Goal: Find specific page/section

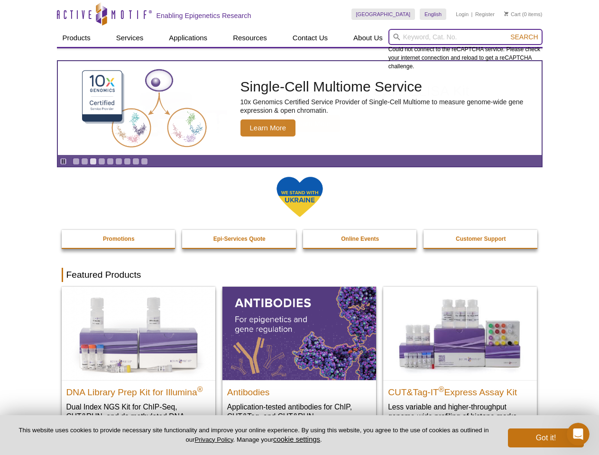
click at [465, 37] on input "search" at bounding box center [465, 37] width 154 height 16
click at [524, 37] on span "Search" at bounding box center [524, 37] width 28 height 8
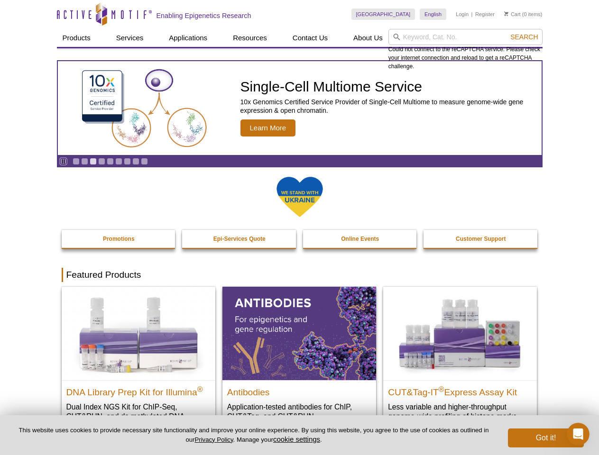
click at [63, 161] on icon "Pause" at bounding box center [63, 161] width 6 height 6
click at [76, 161] on link "Go to slide 1" at bounding box center [76, 161] width 7 height 7
click at [84, 161] on link "Go to slide 2" at bounding box center [84, 161] width 7 height 7
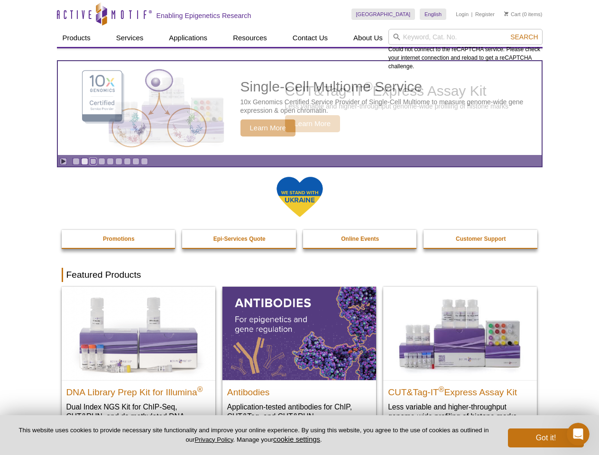
click at [93, 161] on link "Go to slide 3" at bounding box center [93, 161] width 7 height 7
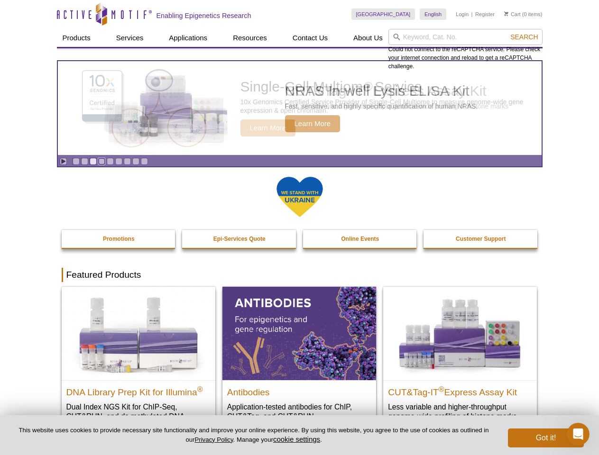
click at [101, 161] on link "Go to slide 4" at bounding box center [101, 161] width 7 height 7
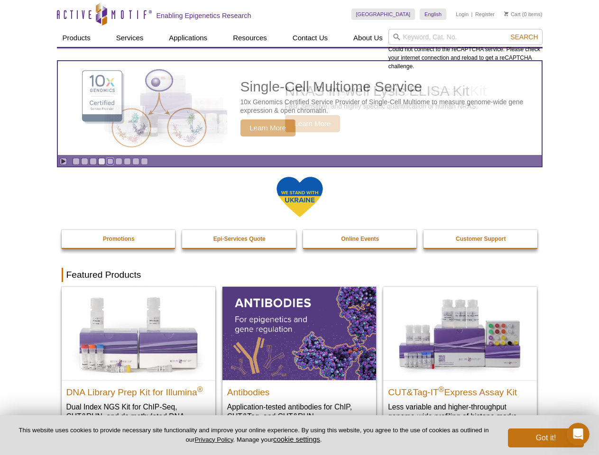
click at [110, 161] on link "Go to slide 5" at bounding box center [110, 161] width 7 height 7
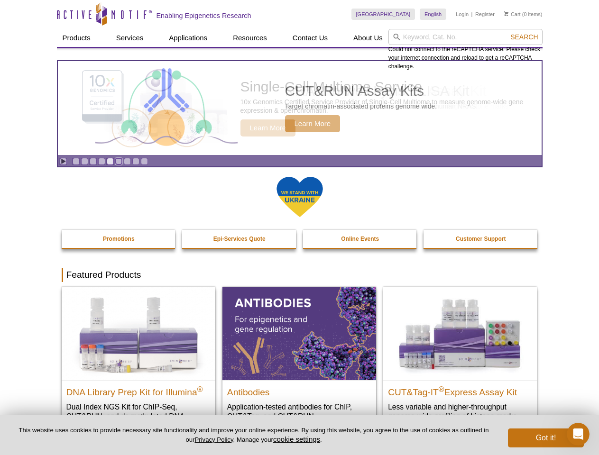
click at [119, 161] on link "Go to slide 6" at bounding box center [118, 161] width 7 height 7
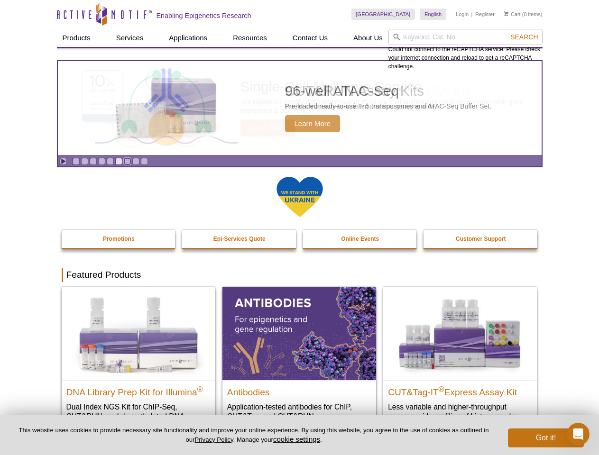
click at [127, 161] on link "Go to slide 7" at bounding box center [127, 161] width 7 height 7
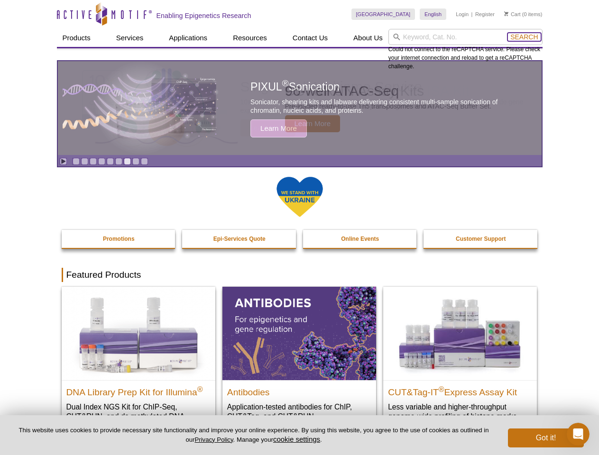
click at [524, 37] on span "Search" at bounding box center [524, 37] width 28 height 8
